Goal: Check status: Check status

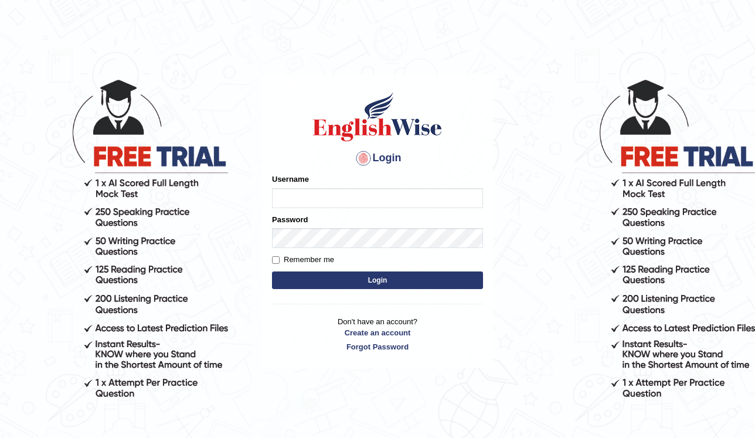
scroll to position [101, 0]
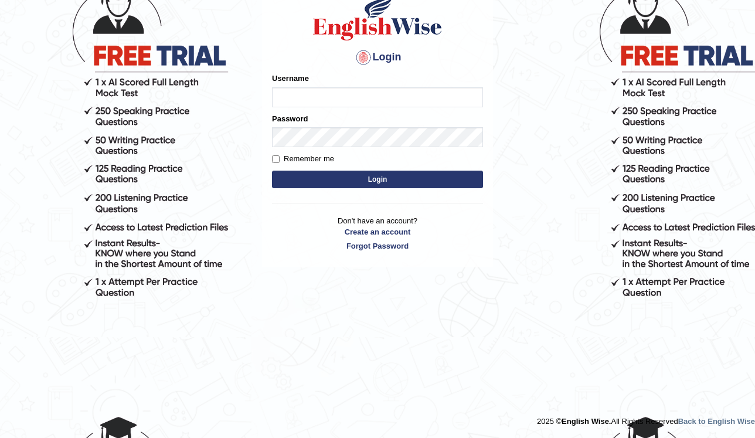
drag, startPoint x: 0, startPoint y: 0, endPoint x: 310, endPoint y: 101, distance: 325.7
click at [310, 101] on input "Username" at bounding box center [377, 97] width 211 height 20
type input "Kubra"
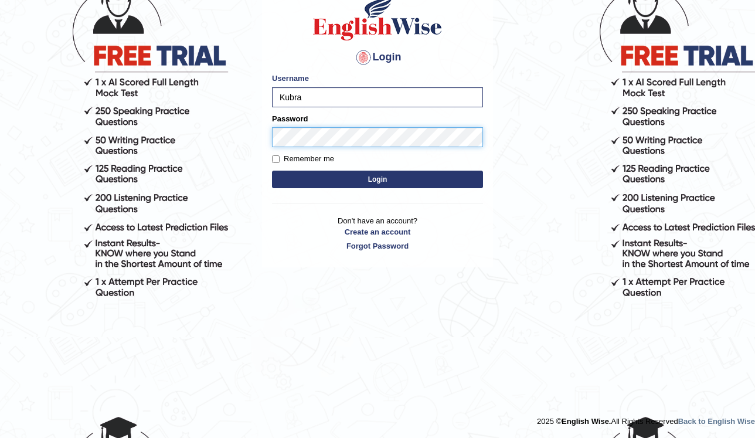
click at [272, 171] on button "Login" at bounding box center [377, 180] width 211 height 18
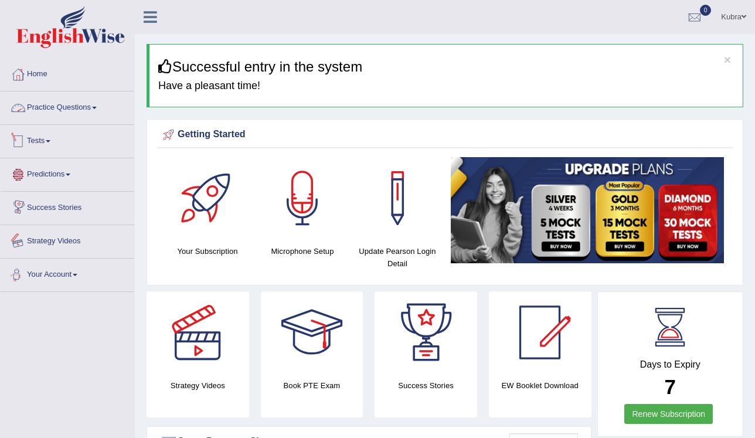
click at [65, 141] on link "Tests" at bounding box center [68, 139] width 134 height 29
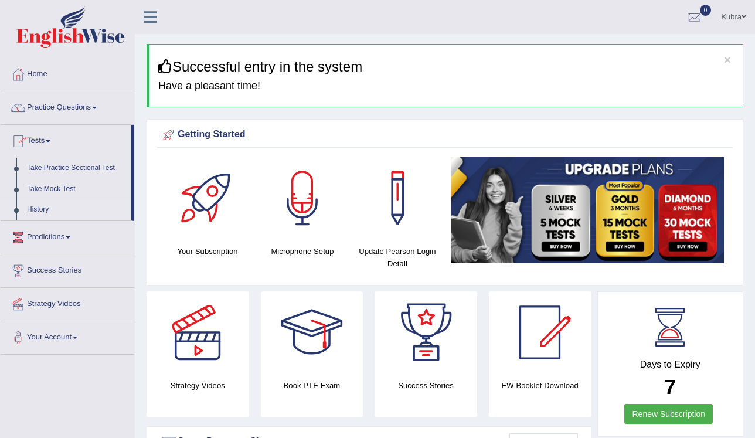
click at [42, 208] on link "History" at bounding box center [77, 209] width 110 height 21
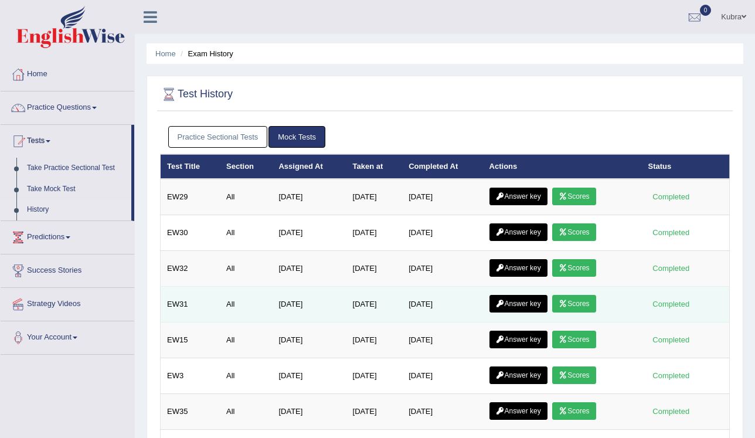
click at [530, 300] on link "Answer key" at bounding box center [519, 304] width 58 height 18
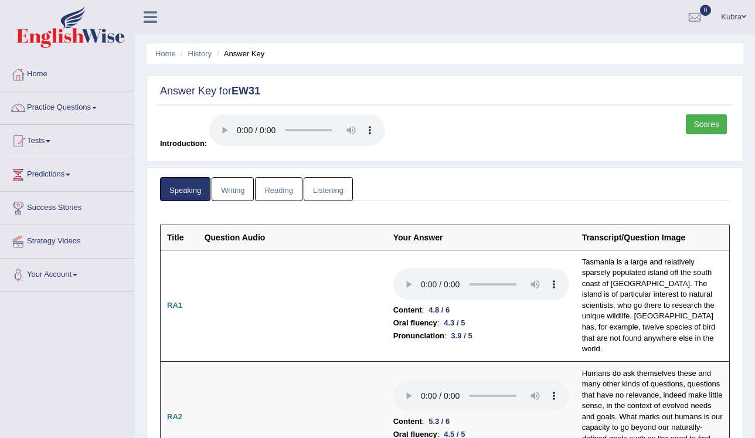
click at [225, 191] on link "Writing" at bounding box center [233, 189] width 42 height 24
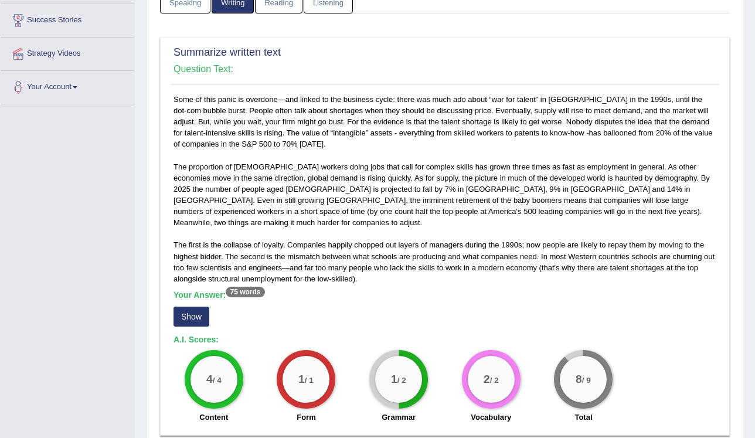
scroll to position [235, 0]
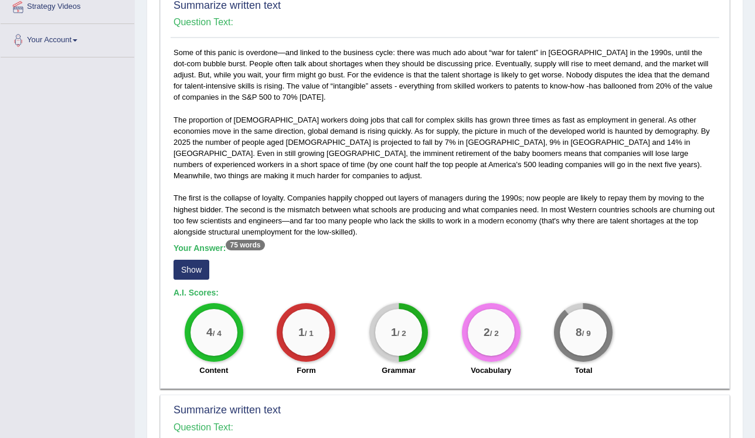
click at [194, 263] on button "Show" at bounding box center [192, 270] width 36 height 20
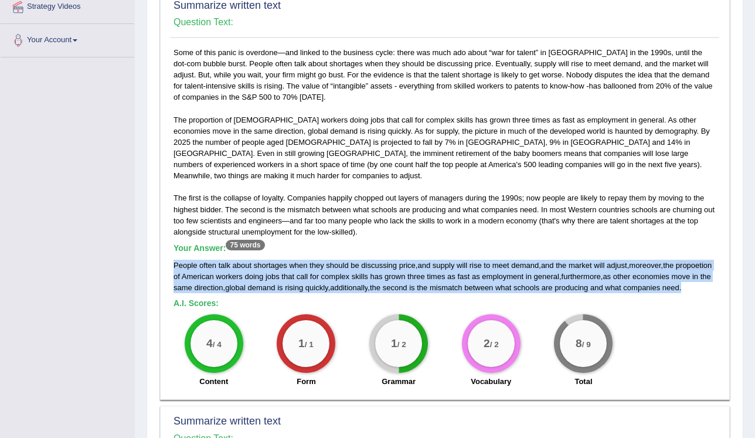
drag, startPoint x: 172, startPoint y: 249, endPoint x: 581, endPoint y: 287, distance: 410.6
click at [581, 287] on div "Some of this panic is overdone—and linked to the business cycle: there was much…" at bounding box center [445, 220] width 549 height 347
copy div "People often talk about shortages when they should be discussing price , and su…"
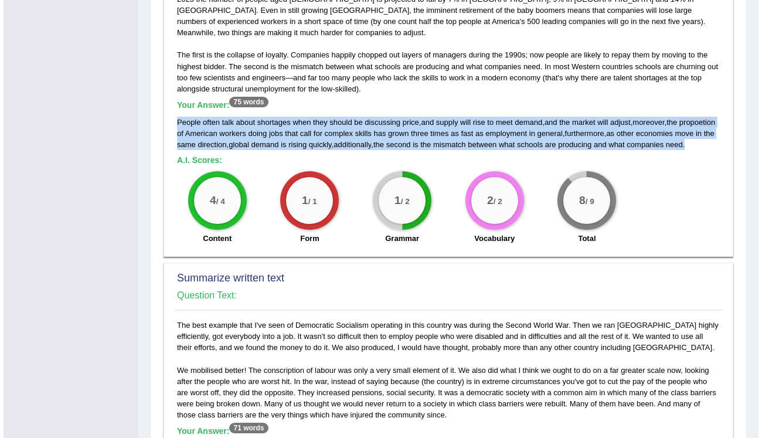
scroll to position [469, 0]
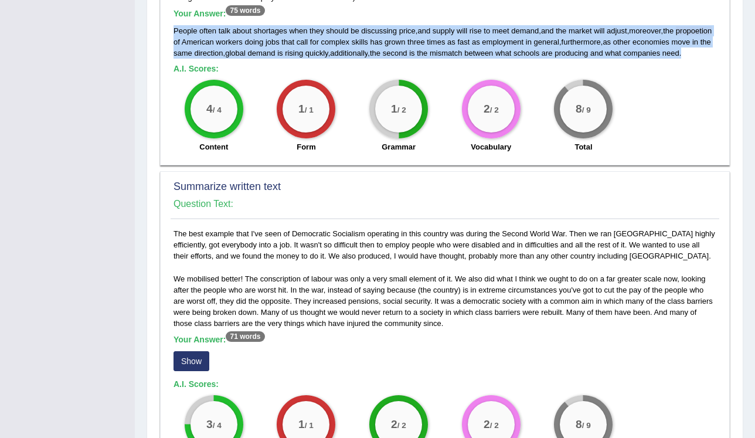
click at [201, 360] on button "Show" at bounding box center [192, 361] width 36 height 20
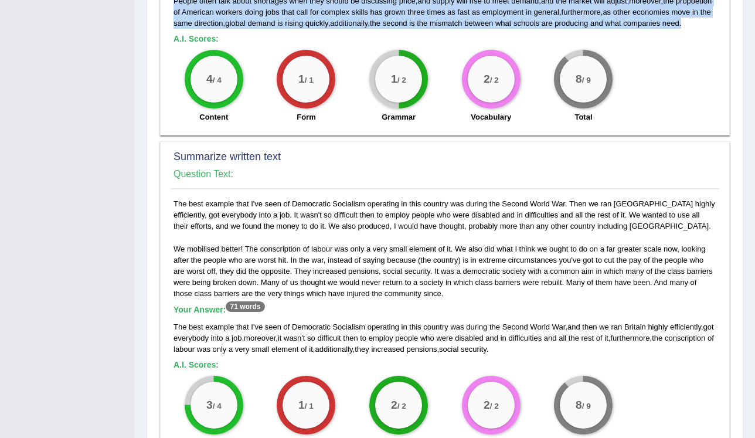
scroll to position [516, 0]
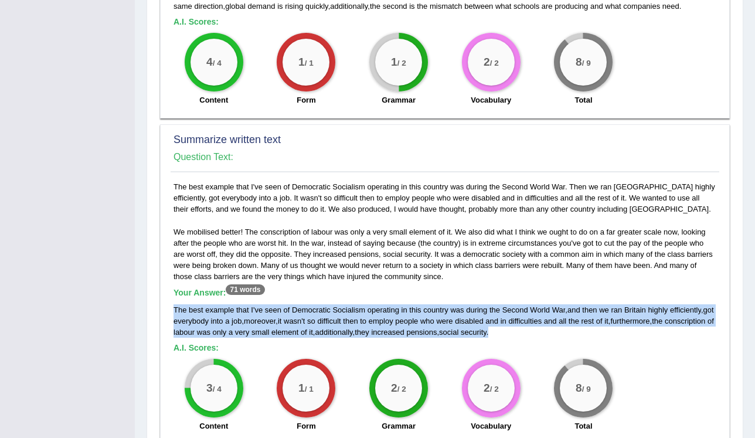
drag, startPoint x: 172, startPoint y: 309, endPoint x: 513, endPoint y: 334, distance: 341.1
click at [513, 334] on div "The best example that I've seen of Democratic Socialism operating in this count…" at bounding box center [445, 309] width 549 height 257
copy div "The best example that I ' ve seen of Democratic Socialism operating in this cou…"
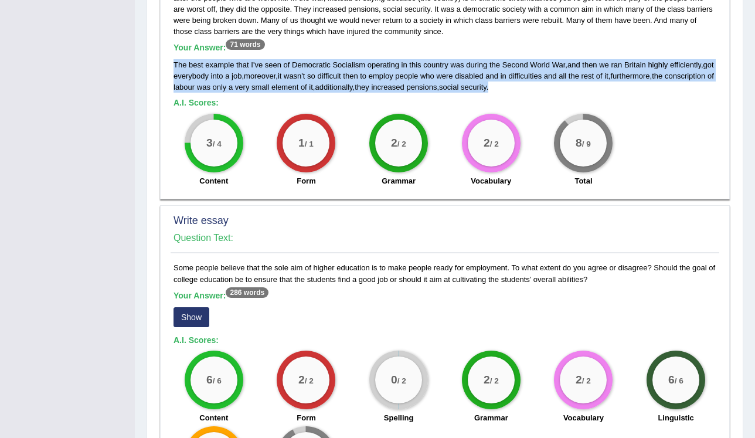
scroll to position [845, 0]
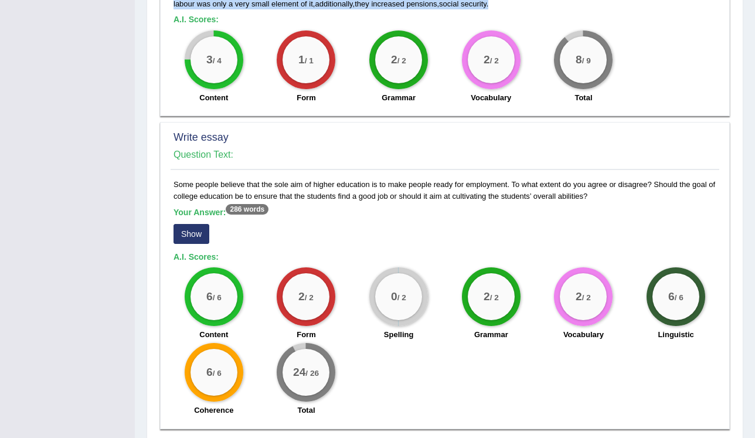
click at [192, 226] on button "Show" at bounding box center [192, 234] width 36 height 20
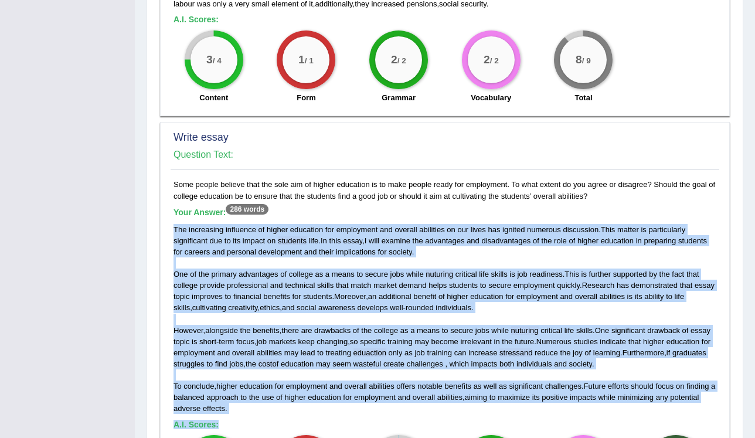
drag, startPoint x: 172, startPoint y: 225, endPoint x: 264, endPoint y: 416, distance: 211.7
click at [264, 416] on div "Some people believe that the sole aim of higher education is to make people rea…" at bounding box center [445, 384] width 549 height 411
copy div "The increasing influence of higher education for employment and overall abiliti…"
click at [279, 411] on div "The increasing influence of higher education for employment and overall abiliti…" at bounding box center [445, 319] width 543 height 191
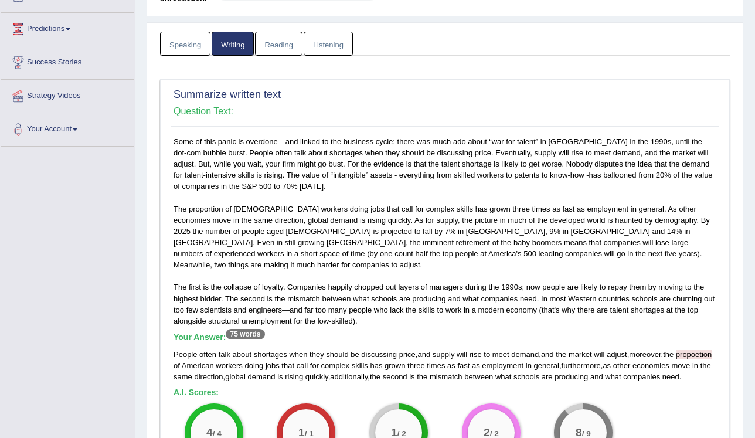
scroll to position [0, 0]
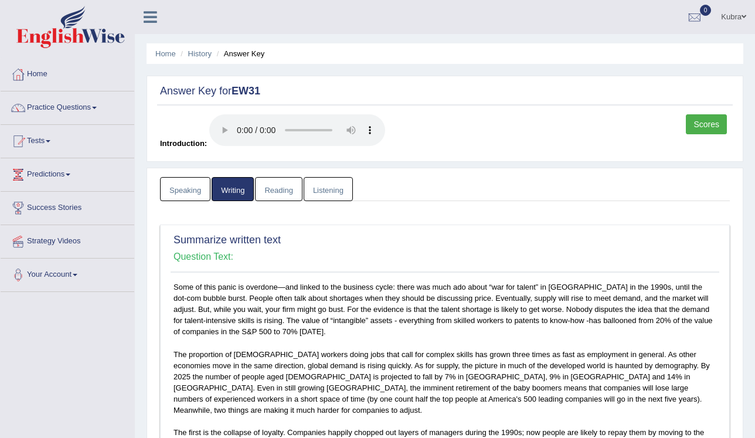
click at [338, 185] on link "Listening" at bounding box center [328, 189] width 49 height 24
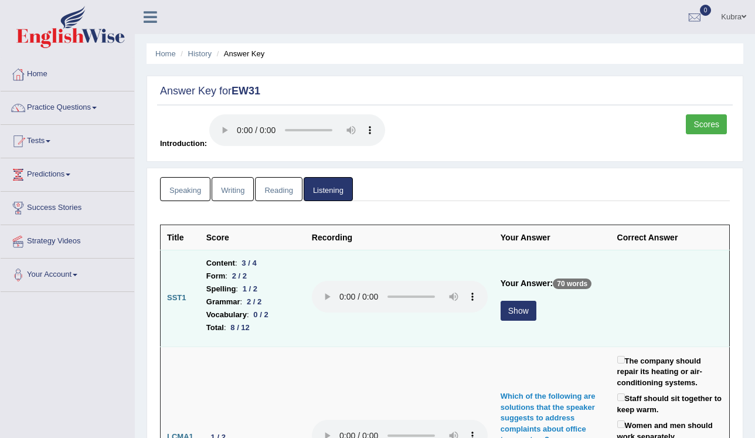
click at [511, 314] on button "Show" at bounding box center [519, 311] width 36 height 20
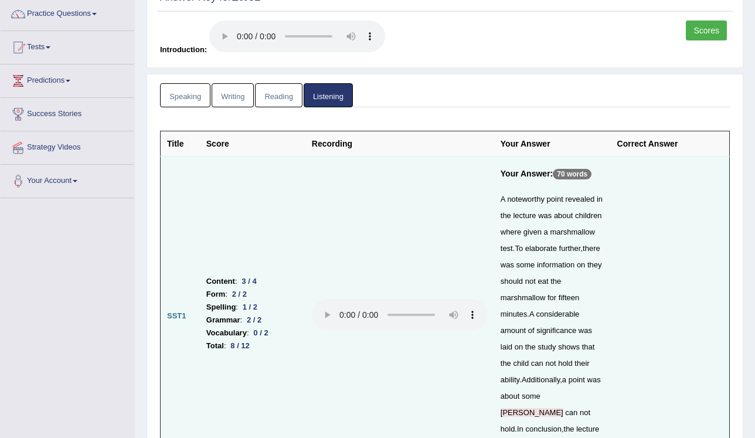
scroll to position [141, 0]
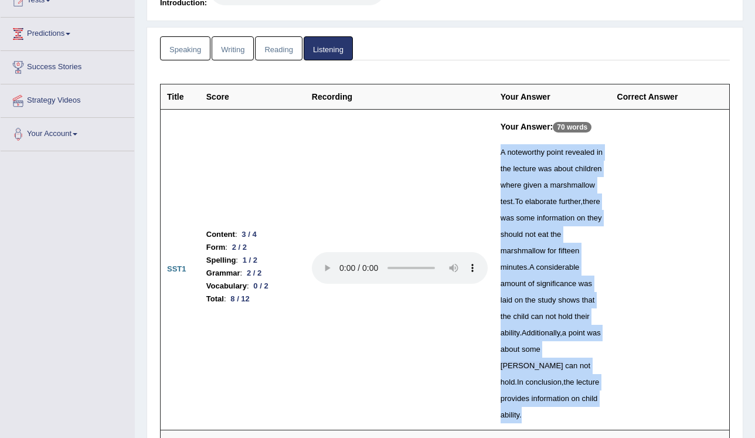
drag, startPoint x: 497, startPoint y: 148, endPoint x: 532, endPoint y: 395, distance: 249.3
click at [532, 395] on td "Your Answer: 70 words A noteworthy point revealed in the lecture was about chil…" at bounding box center [552, 269] width 117 height 321
copy div "A noteworthy point revealed in the lecture was about children where given a mar…"
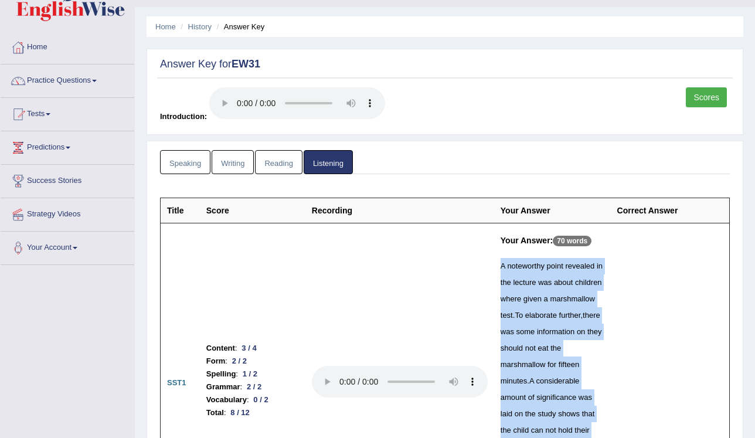
scroll to position [0, 0]
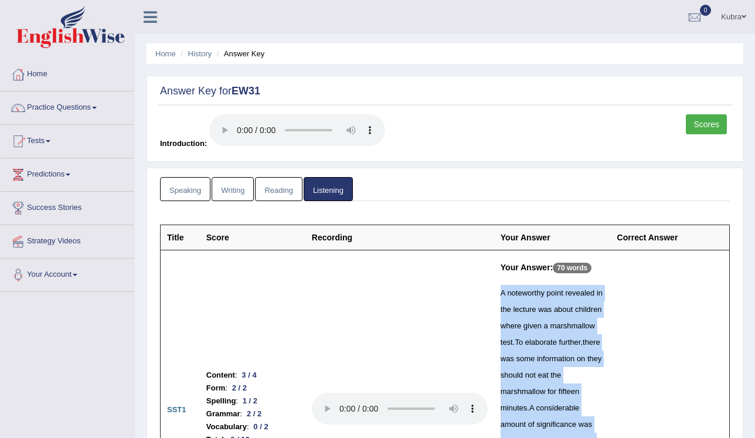
click at [728, 21] on link "Kubra" at bounding box center [734, 15] width 43 height 30
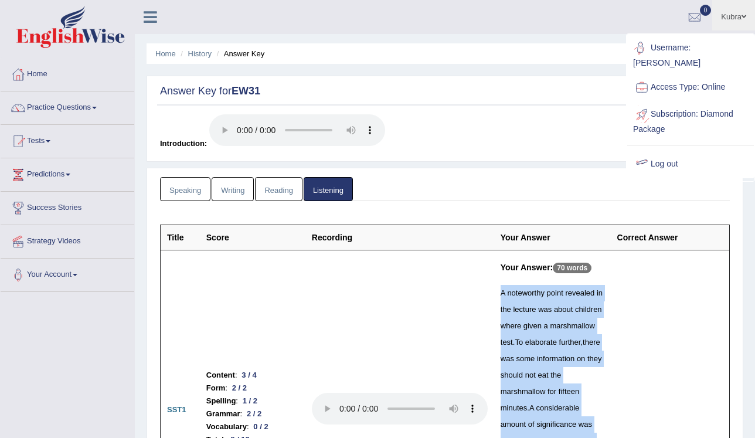
click at [673, 155] on link "Log out" at bounding box center [691, 164] width 127 height 27
